Goal: Complete application form

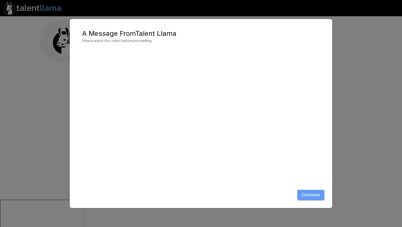
click at [316, 194] on button "Continue" at bounding box center [310, 195] width 27 height 10
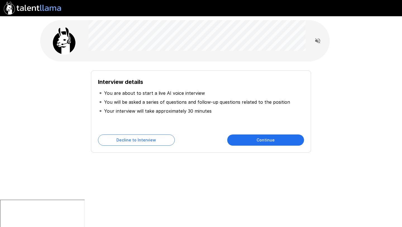
click at [275, 137] on button "Continue" at bounding box center [265, 139] width 77 height 11
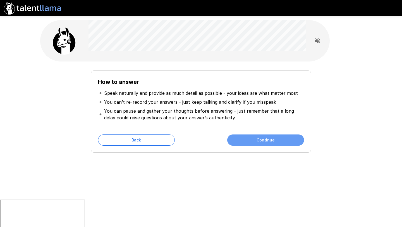
click at [258, 143] on button "Continue" at bounding box center [265, 139] width 77 height 11
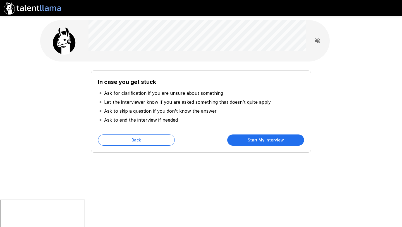
click at [250, 141] on button "Start My Interview" at bounding box center [265, 139] width 77 height 11
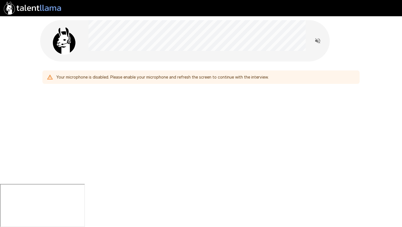
click at [149, 73] on div "Your microphone is disabled. Please enable your microphone and refresh the scre…" at bounding box center [162, 77] width 212 height 10
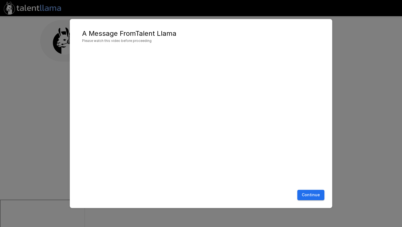
click at [314, 195] on button "Continue" at bounding box center [310, 195] width 27 height 10
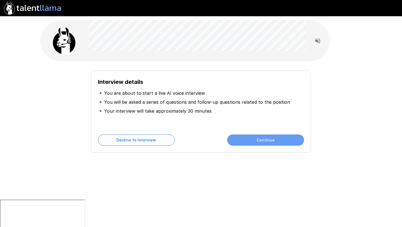
click at [277, 141] on button "Continue" at bounding box center [265, 139] width 77 height 11
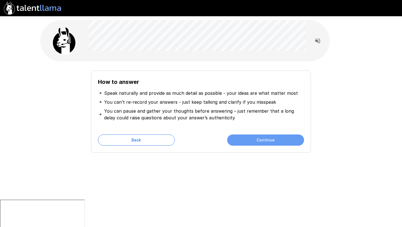
click at [277, 141] on button "Continue" at bounding box center [265, 139] width 77 height 11
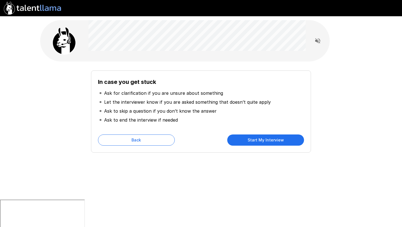
click at [277, 141] on button "Start My Interview" at bounding box center [265, 139] width 77 height 11
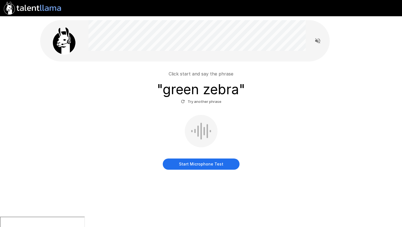
click at [190, 165] on button "Start Microphone Test" at bounding box center [201, 163] width 77 height 11
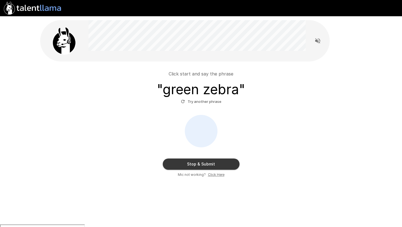
click at [190, 165] on button "Stop & Submit" at bounding box center [201, 163] width 77 height 11
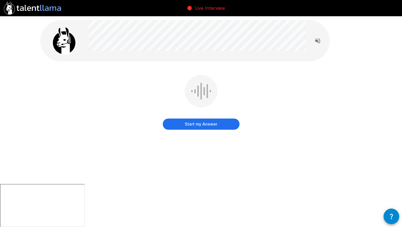
click at [197, 123] on button "Start my Answer" at bounding box center [201, 123] width 77 height 11
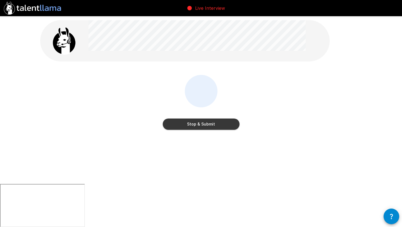
click at [197, 123] on button "Stop & Submit" at bounding box center [201, 123] width 77 height 11
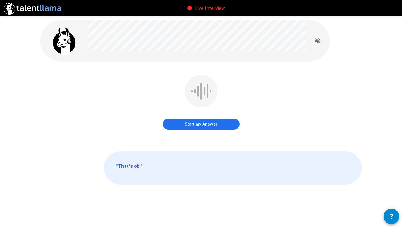
click at [208, 123] on button "Start my Answer" at bounding box center [201, 123] width 77 height 11
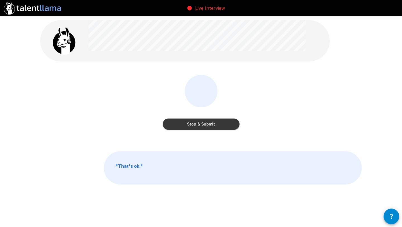
click at [208, 123] on button "Stop & Submit" at bounding box center [201, 123] width 77 height 11
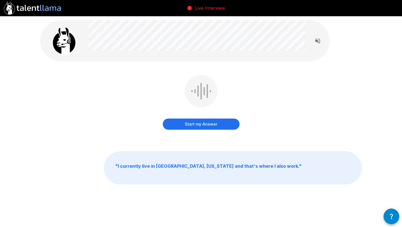
click at [208, 123] on button "Start my Answer" at bounding box center [201, 123] width 77 height 11
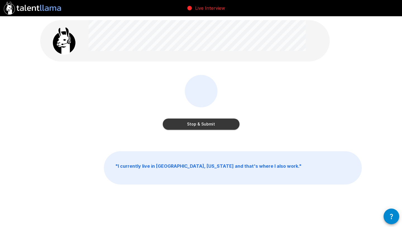
click at [208, 123] on button "Stop & Submit" at bounding box center [201, 123] width 77 height 11
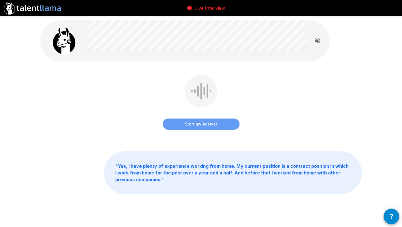
click at [200, 126] on button "Start my Answer" at bounding box center [201, 123] width 77 height 11
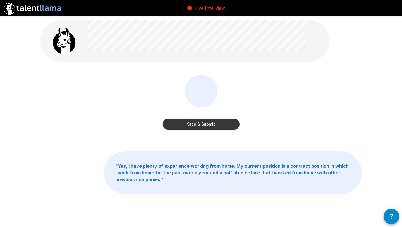
click at [200, 126] on button "Stop & Submit" at bounding box center [201, 123] width 77 height 11
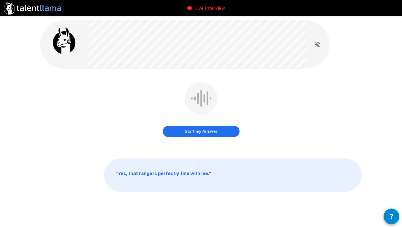
click at [197, 129] on button "Start my Answer" at bounding box center [201, 131] width 77 height 11
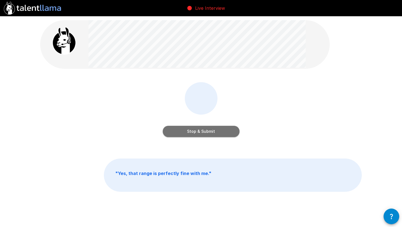
click at [197, 129] on button "Stop & Submit" at bounding box center [201, 131] width 77 height 11
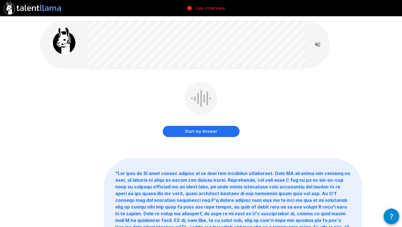
click at [192, 132] on button "Start my Answer" at bounding box center [201, 131] width 77 height 11
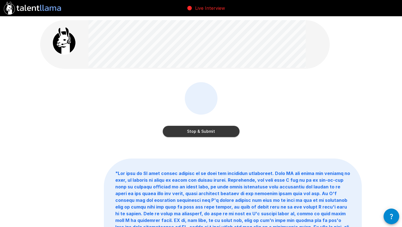
click at [204, 132] on button "Stop & Submit" at bounding box center [201, 131] width 77 height 11
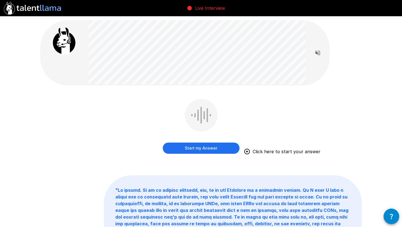
click at [214, 149] on button "Start my Answer" at bounding box center [201, 147] width 77 height 11
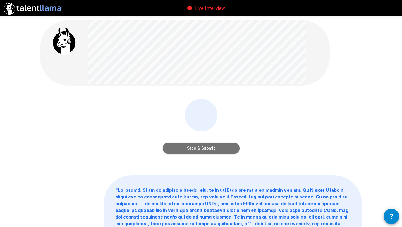
click at [184, 150] on button "Stop & Submit" at bounding box center [201, 147] width 77 height 11
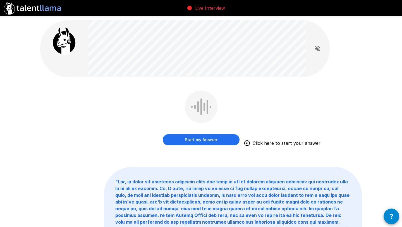
click at [182, 139] on button "Start my Answer" at bounding box center [201, 139] width 77 height 11
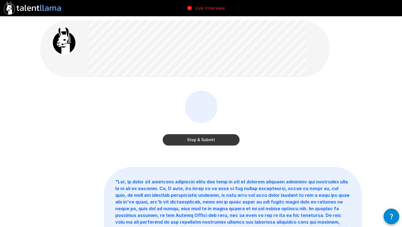
click at [194, 141] on button "Stop & Submit" at bounding box center [201, 139] width 77 height 11
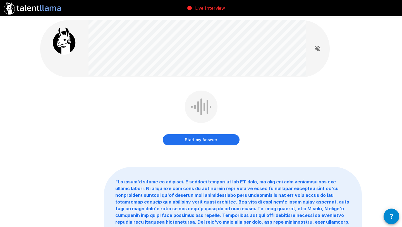
click at [205, 137] on button "Start my Answer" at bounding box center [201, 139] width 77 height 11
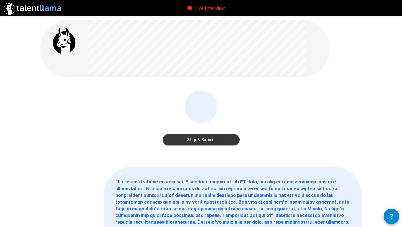
click at [212, 140] on button "Stop & Submit" at bounding box center [201, 139] width 77 height 11
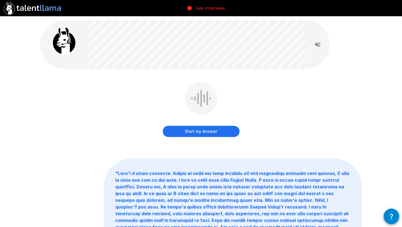
click at [212, 132] on button "Start my Answer" at bounding box center [201, 131] width 77 height 11
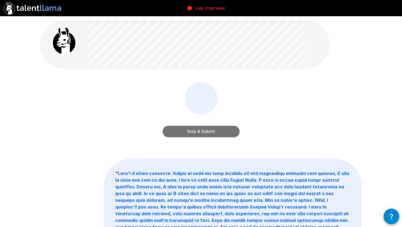
click at [203, 129] on button "Stop & Submit" at bounding box center [201, 131] width 77 height 11
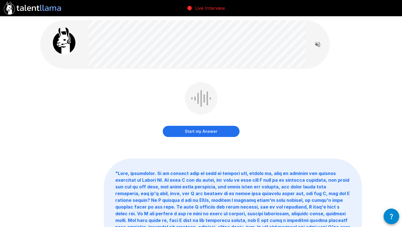
click at [209, 133] on button "Start my Answer" at bounding box center [201, 131] width 77 height 11
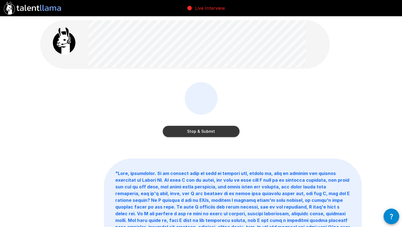
click at [187, 131] on button "Stop & Submit" at bounding box center [201, 131] width 77 height 11
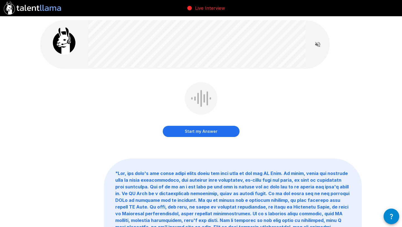
click at [206, 129] on button "Start my Answer" at bounding box center [201, 131] width 77 height 11
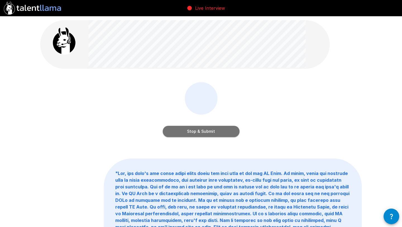
click at [174, 135] on button "Stop & Submit" at bounding box center [201, 131] width 77 height 11
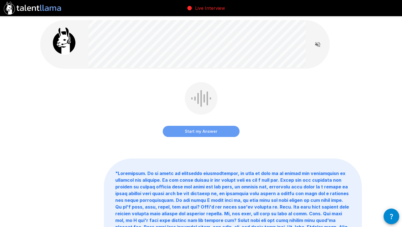
click at [202, 129] on button "Start my Answer" at bounding box center [201, 131] width 77 height 11
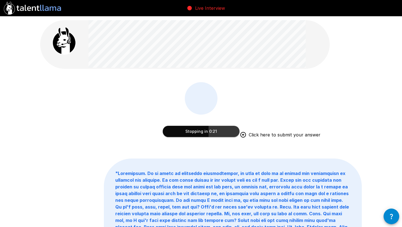
click at [203, 132] on button "Stopping in 0:21" at bounding box center [201, 131] width 77 height 11
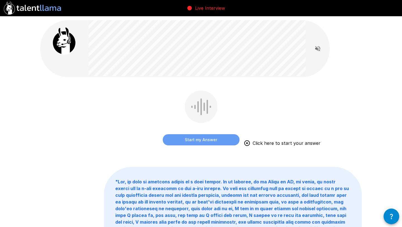
click at [191, 136] on button "Start my Answer" at bounding box center [201, 139] width 77 height 11
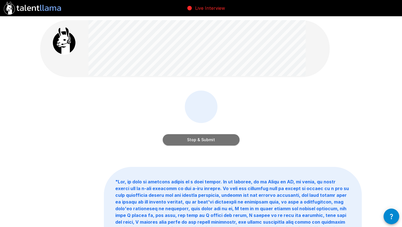
click at [190, 141] on button "Stop & Submit" at bounding box center [201, 139] width 77 height 11
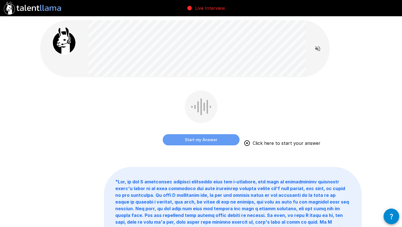
click at [190, 141] on button "Start my Answer" at bounding box center [201, 139] width 77 height 11
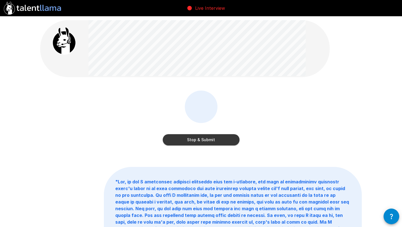
click at [178, 140] on button "Stop & Submit" at bounding box center [201, 139] width 77 height 11
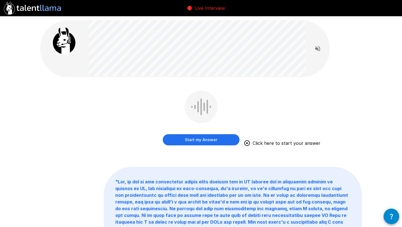
click at [178, 140] on button "Start my Answer" at bounding box center [201, 139] width 77 height 11
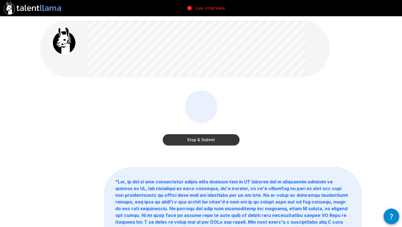
click at [216, 141] on button "Stop & Submit" at bounding box center [201, 139] width 77 height 11
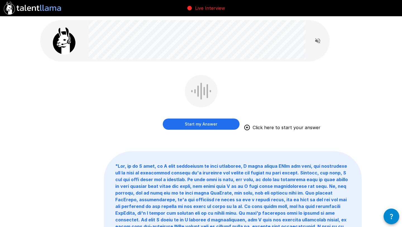
click at [206, 127] on button "Start my Answer" at bounding box center [201, 123] width 77 height 11
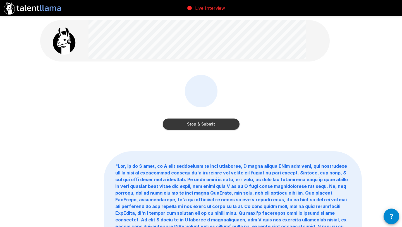
click at [189, 120] on button "Stop & Submit" at bounding box center [201, 123] width 77 height 11
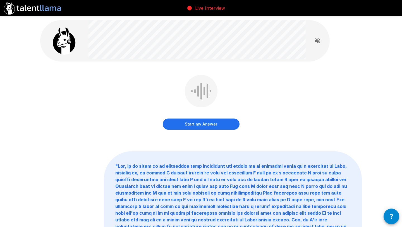
click at [181, 125] on button "Start my Answer" at bounding box center [201, 123] width 77 height 11
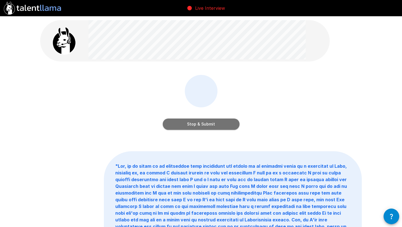
click at [174, 122] on button "Stop & Submit" at bounding box center [201, 123] width 77 height 11
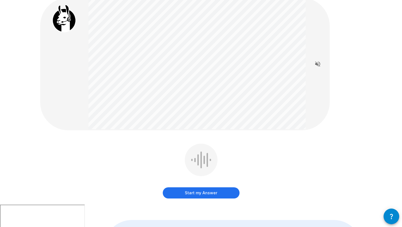
scroll to position [23, 0]
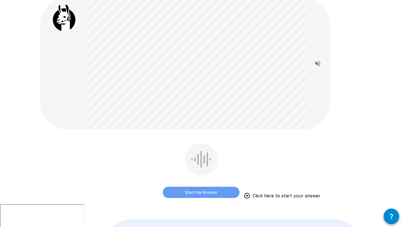
click at [197, 192] on button "Start my Answer" at bounding box center [201, 191] width 77 height 11
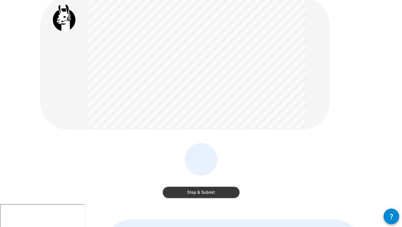
click at [193, 187] on button "Stop & Submit" at bounding box center [201, 191] width 77 height 11
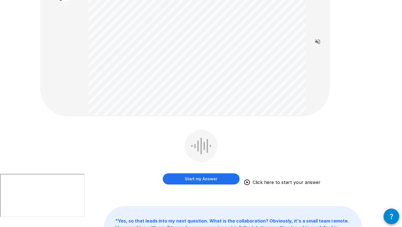
scroll to position [54, 0]
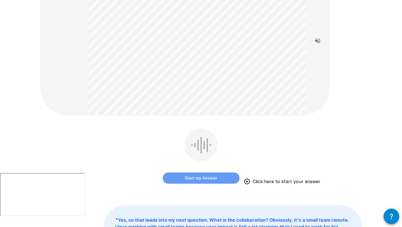
click at [201, 177] on button "Start my Answer" at bounding box center [201, 177] width 77 height 11
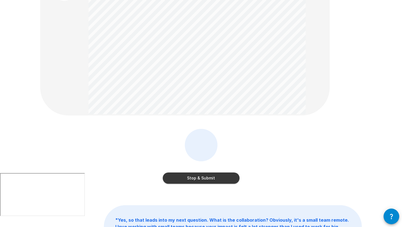
click at [213, 180] on button "Stop & Submit" at bounding box center [201, 177] width 77 height 11
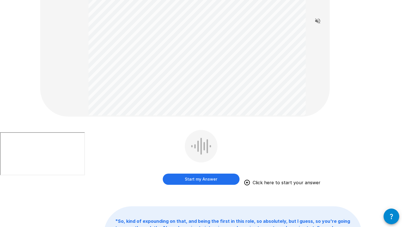
scroll to position [98, 0]
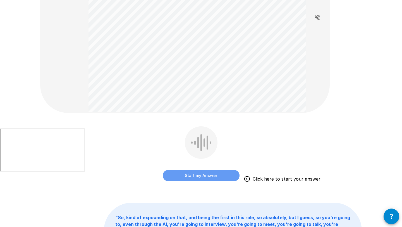
click at [203, 175] on button "Start my Answer" at bounding box center [201, 175] width 77 height 11
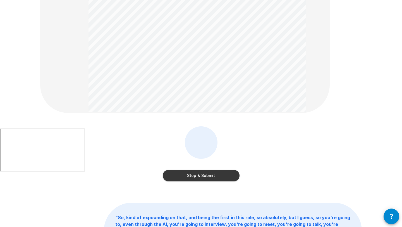
click at [192, 174] on button "Stop & Submit" at bounding box center [201, 175] width 77 height 11
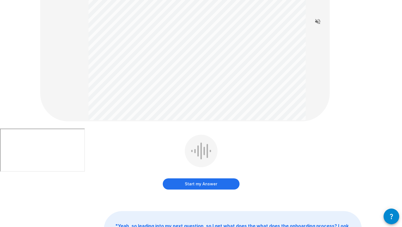
scroll to position [121, 0]
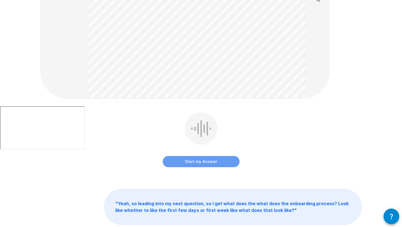
click at [183, 162] on button "Start my Answer" at bounding box center [201, 161] width 77 height 11
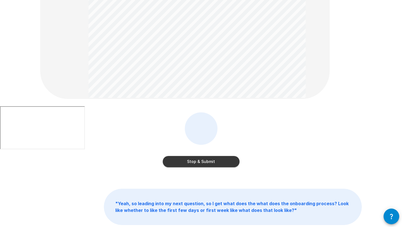
click at [196, 165] on button "Stop & Submit" at bounding box center [201, 161] width 77 height 11
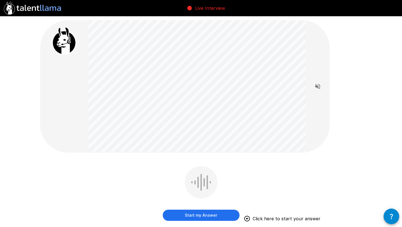
scroll to position [26, 0]
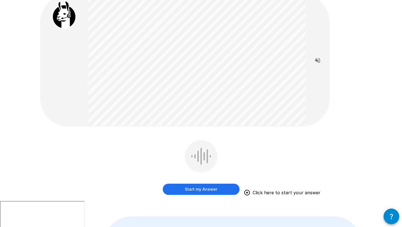
click at [194, 185] on button "Start my Answer" at bounding box center [201, 188] width 77 height 11
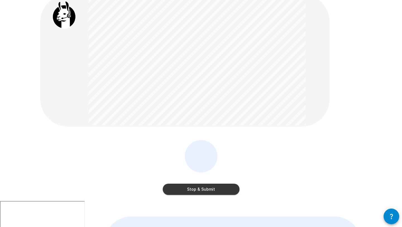
click at [210, 187] on button "Stop & Submit" at bounding box center [201, 188] width 77 height 11
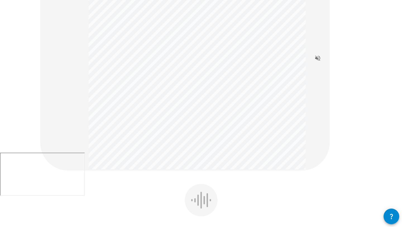
scroll to position [96, 0]
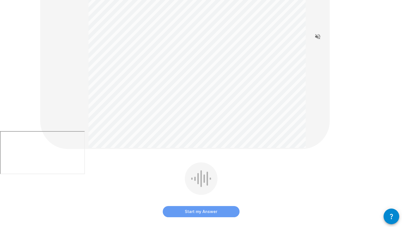
click at [180, 210] on button "Start my Answer" at bounding box center [201, 211] width 77 height 11
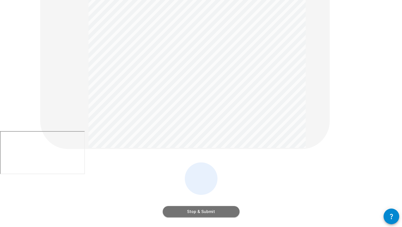
click at [202, 211] on button "Stop & Submit" at bounding box center [201, 211] width 77 height 11
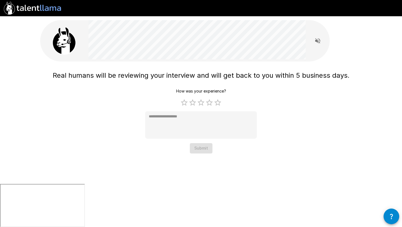
scroll to position [0, 0]
click at [217, 102] on label "5 Stars" at bounding box center [218, 102] width 8 height 8
type textarea "*"
click at [200, 149] on button "Submit" at bounding box center [201, 148] width 23 height 10
